Goal: Information Seeking & Learning: Learn about a topic

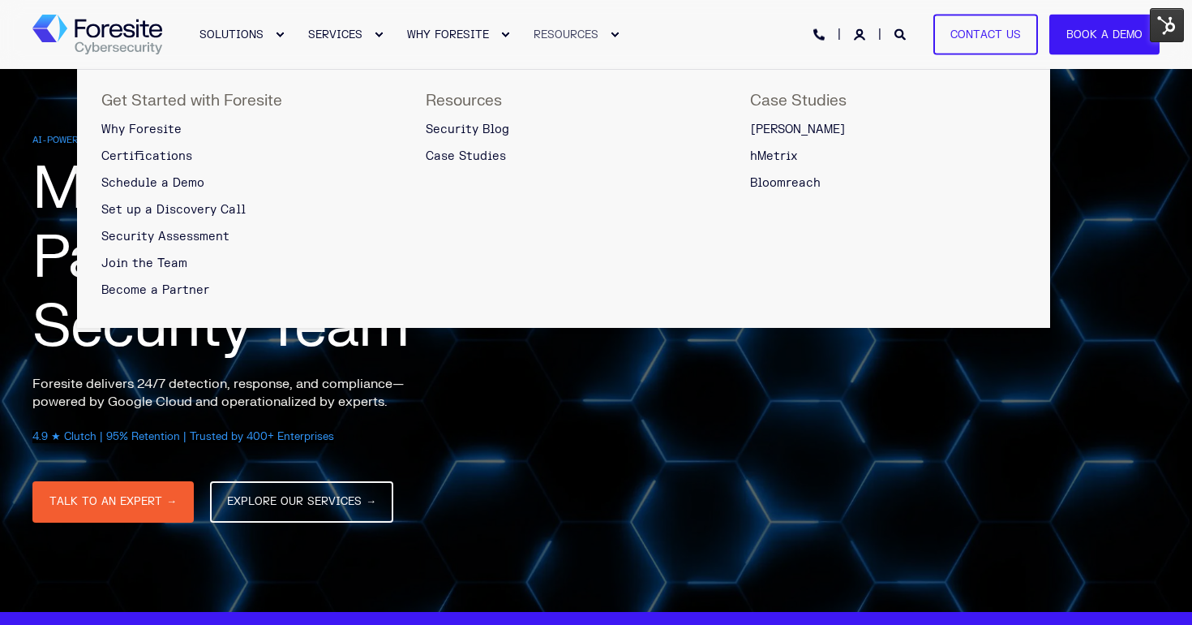
click at [590, 39] on span "RESOURCES" at bounding box center [566, 34] width 65 height 13
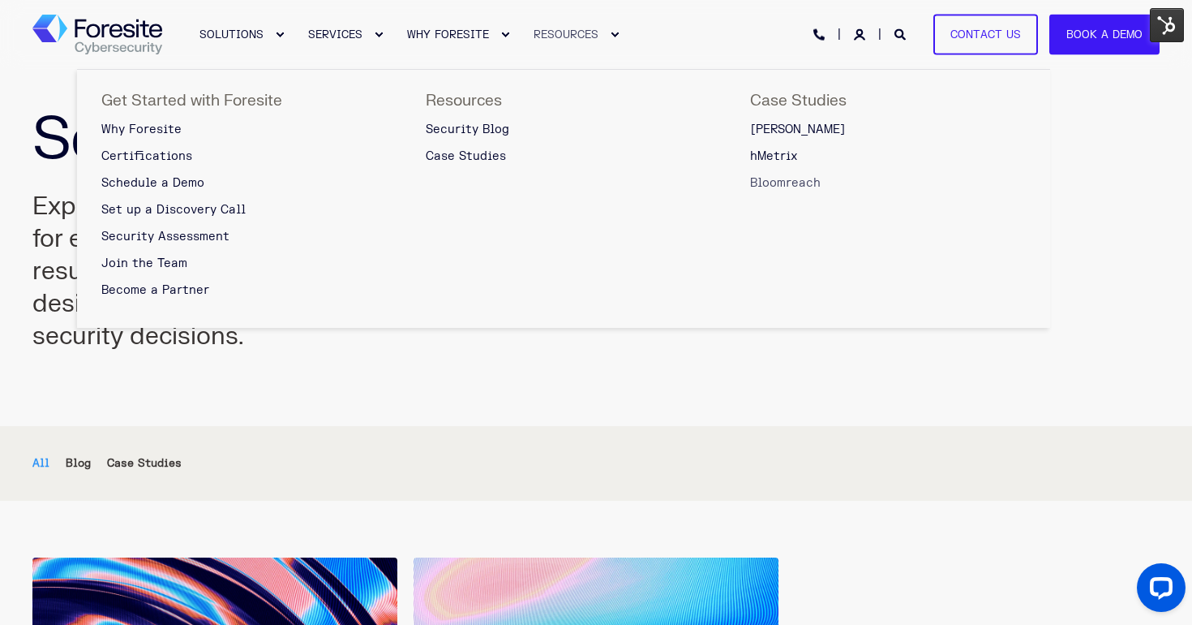
click at [797, 186] on span "Bloomreach" at bounding box center [785, 183] width 71 height 14
